Goal: Information Seeking & Learning: Learn about a topic

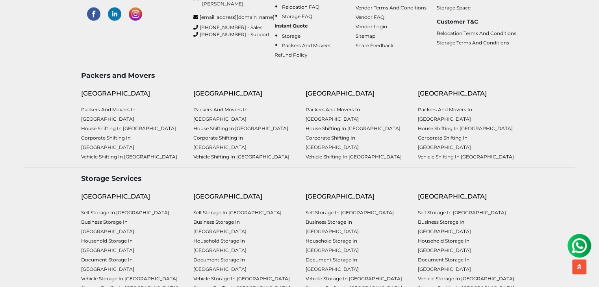
scroll to position [1895, 0]
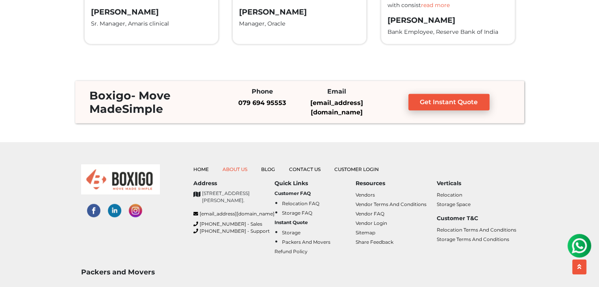
click at [239, 167] on link "About Us" at bounding box center [234, 170] width 25 height 6
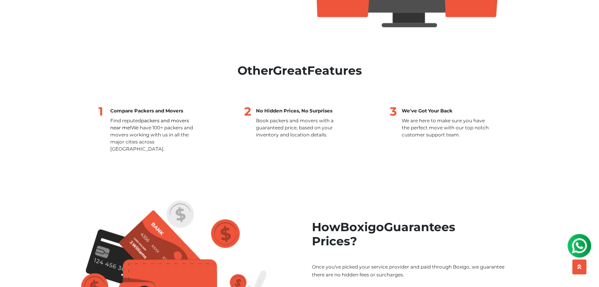
drag, startPoint x: 401, startPoint y: 110, endPoint x: 477, endPoint y: 131, distance: 78.8
click at [477, 131] on div "We've Got Your Back We are here to make sure you have the perfect move with our…" at bounding box center [445, 123] width 87 height 30
copy div "We've Got Your Back We are here to make sure you have the perfect move with our…"
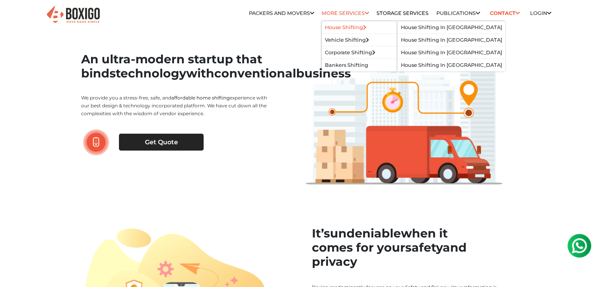
click at [341, 26] on link "House Shifting" at bounding box center [345, 27] width 41 height 6
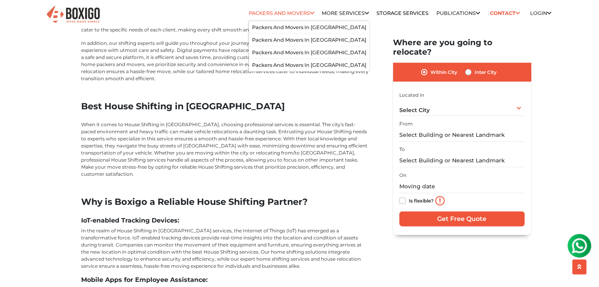
scroll to position [1614, 0]
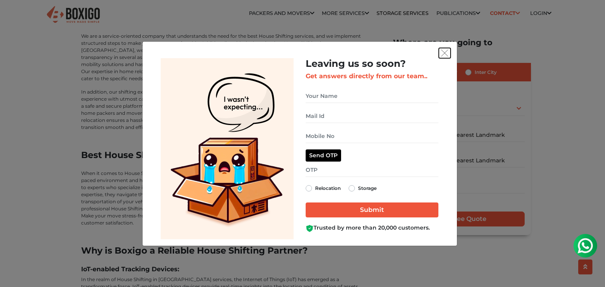
click at [443, 50] on img "get free quote dialog" at bounding box center [444, 53] width 7 height 7
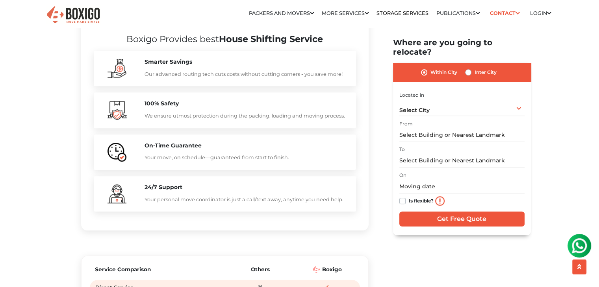
scroll to position [754, 0]
